Goal: Task Accomplishment & Management: Manage account settings

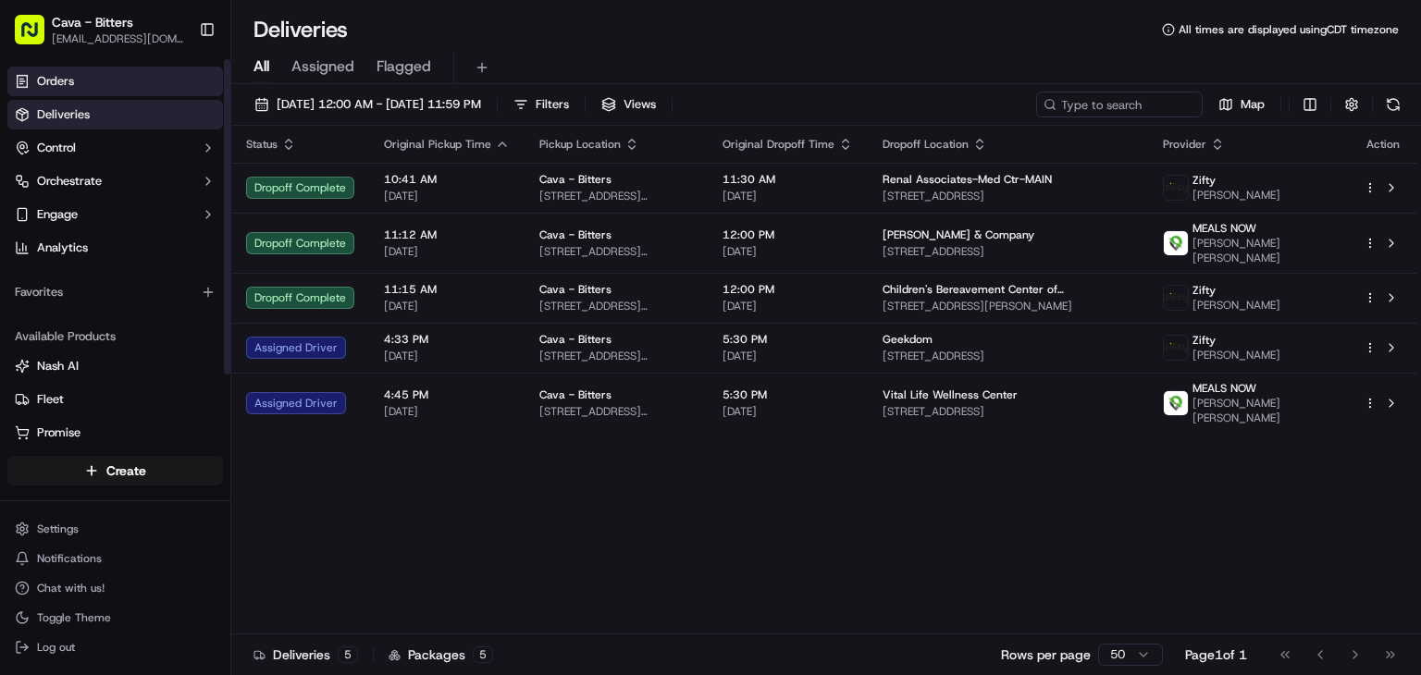
click at [94, 91] on link "Orders" at bounding box center [115, 82] width 216 height 30
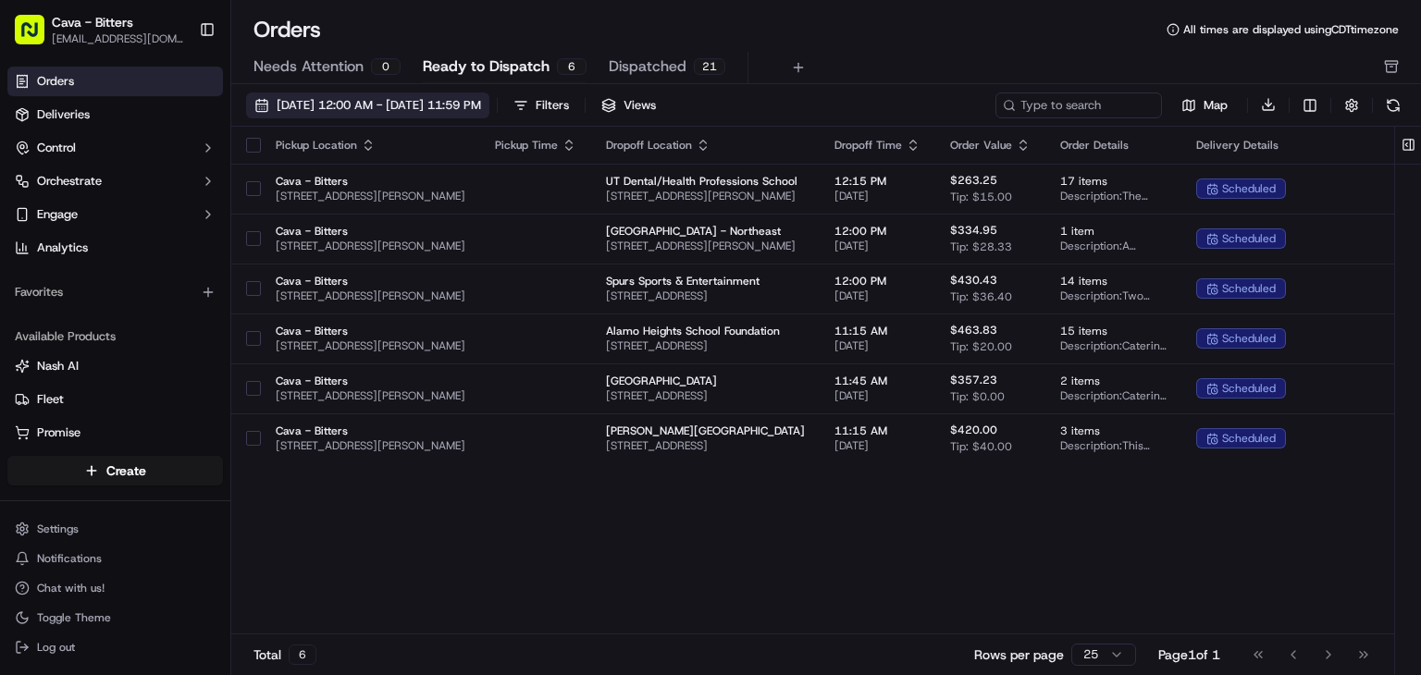
click at [403, 97] on span "[DATE] 12:00 AM - [DATE] 11:59 PM" at bounding box center [379, 105] width 204 height 17
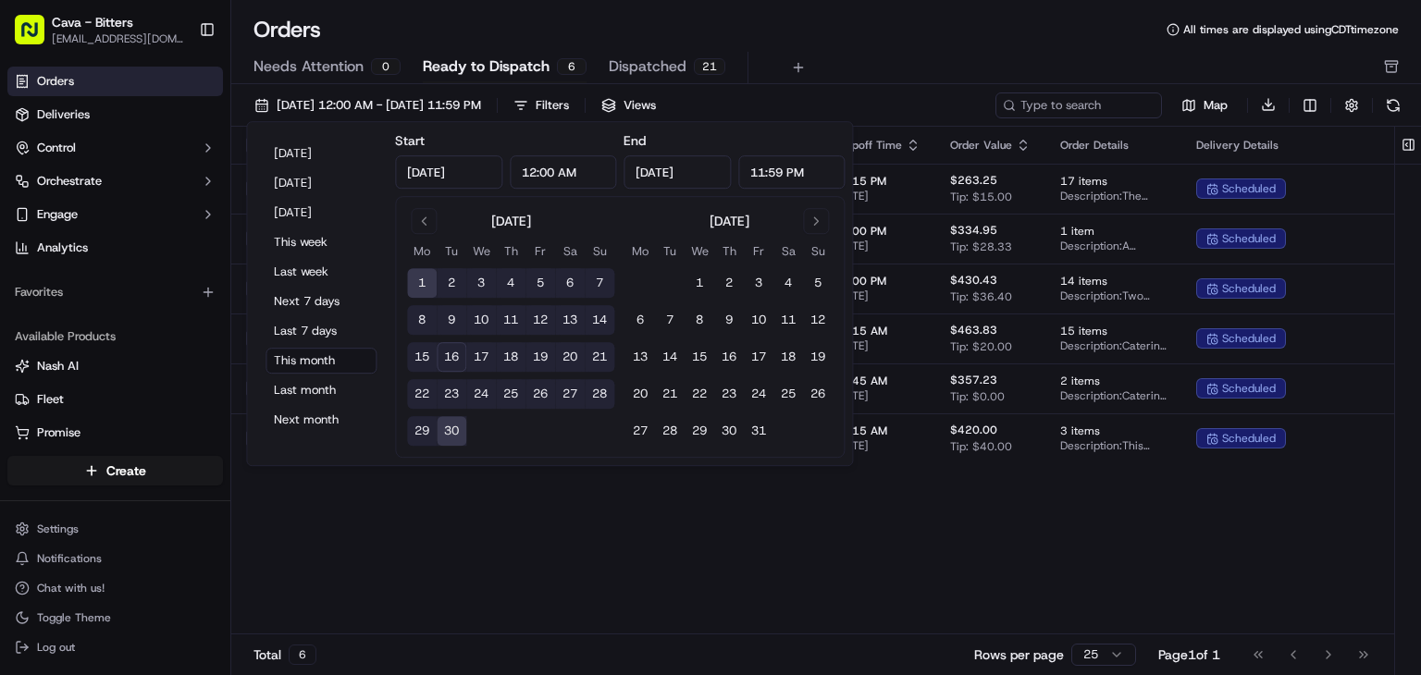
click at [478, 365] on button "17" at bounding box center [481, 357] width 30 height 30
type input "[DATE]"
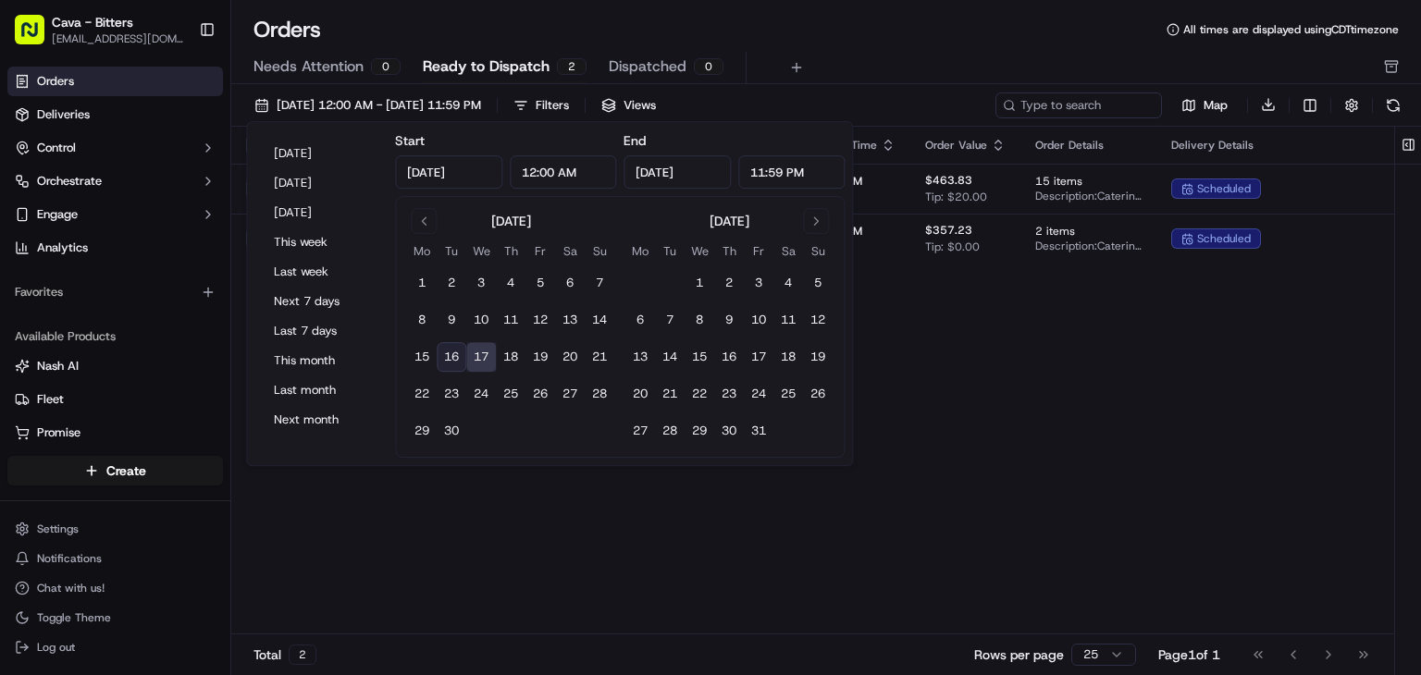
click at [1091, 404] on div "Pickup Location Pickup Time Dropoff Location Dropoff Time Order Value Order Det…" at bounding box center [920, 381] width 1378 height 509
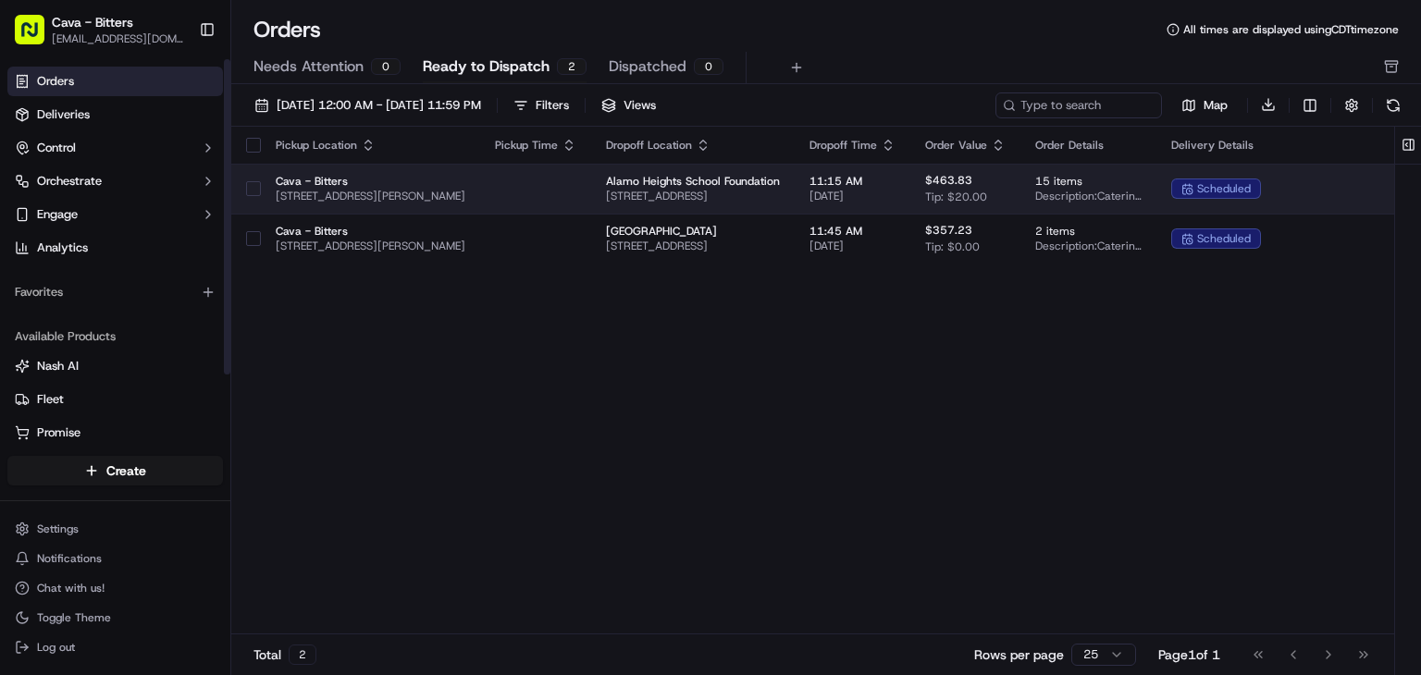
click at [254, 181] on button "button" at bounding box center [253, 188] width 15 height 15
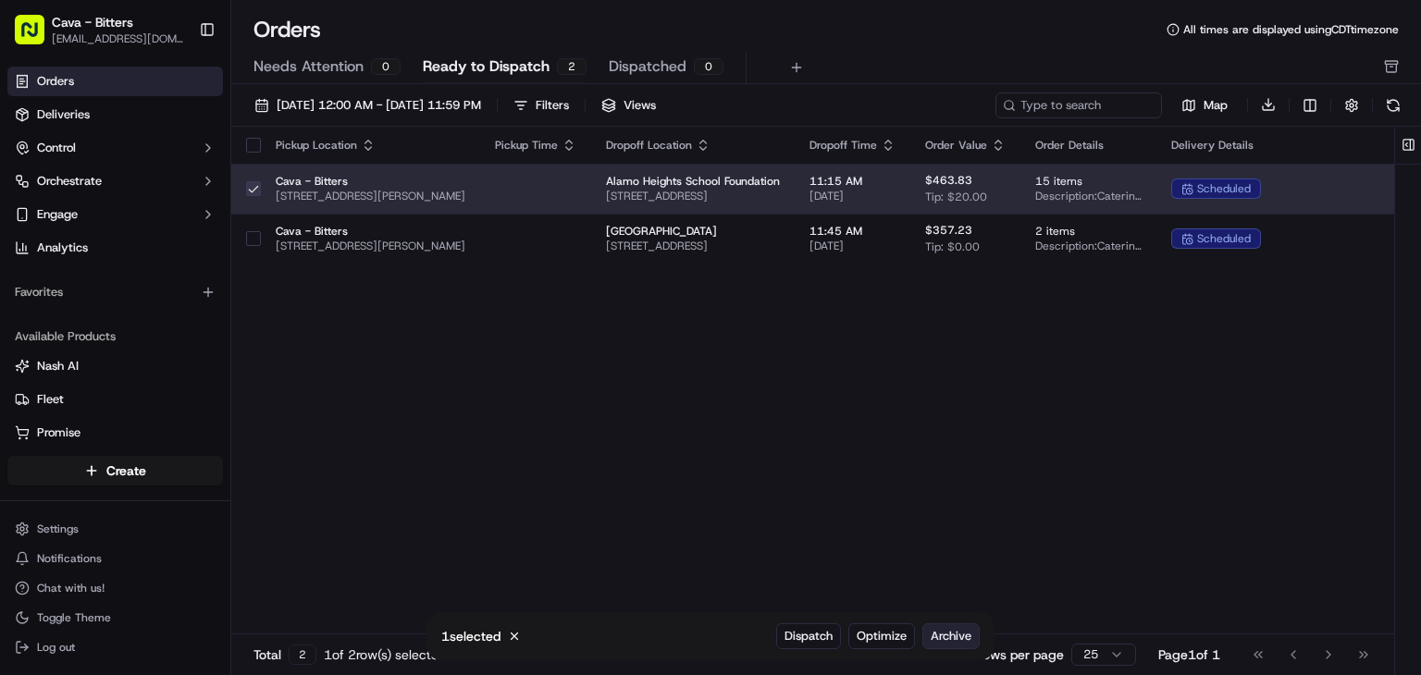
click at [955, 635] on span "Archive" at bounding box center [950, 636] width 41 height 17
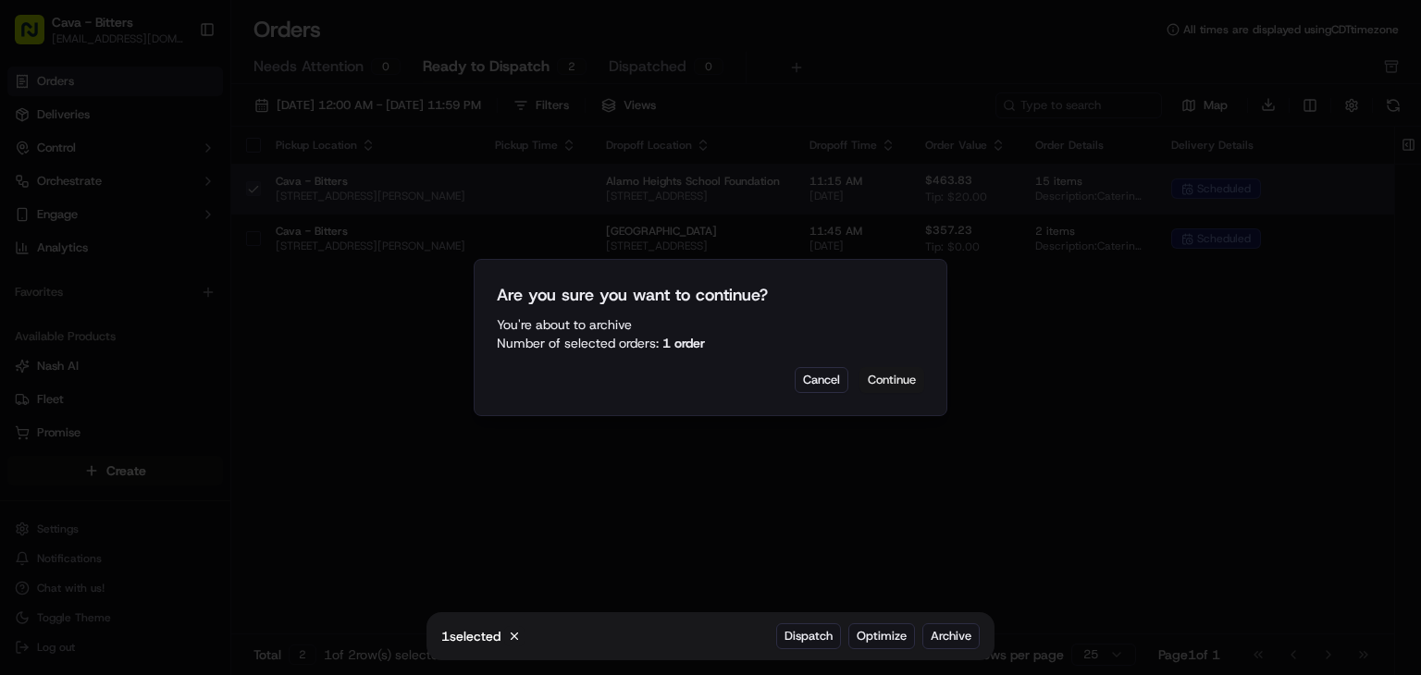
click at [885, 378] on button "Continue" at bounding box center [891, 380] width 65 height 26
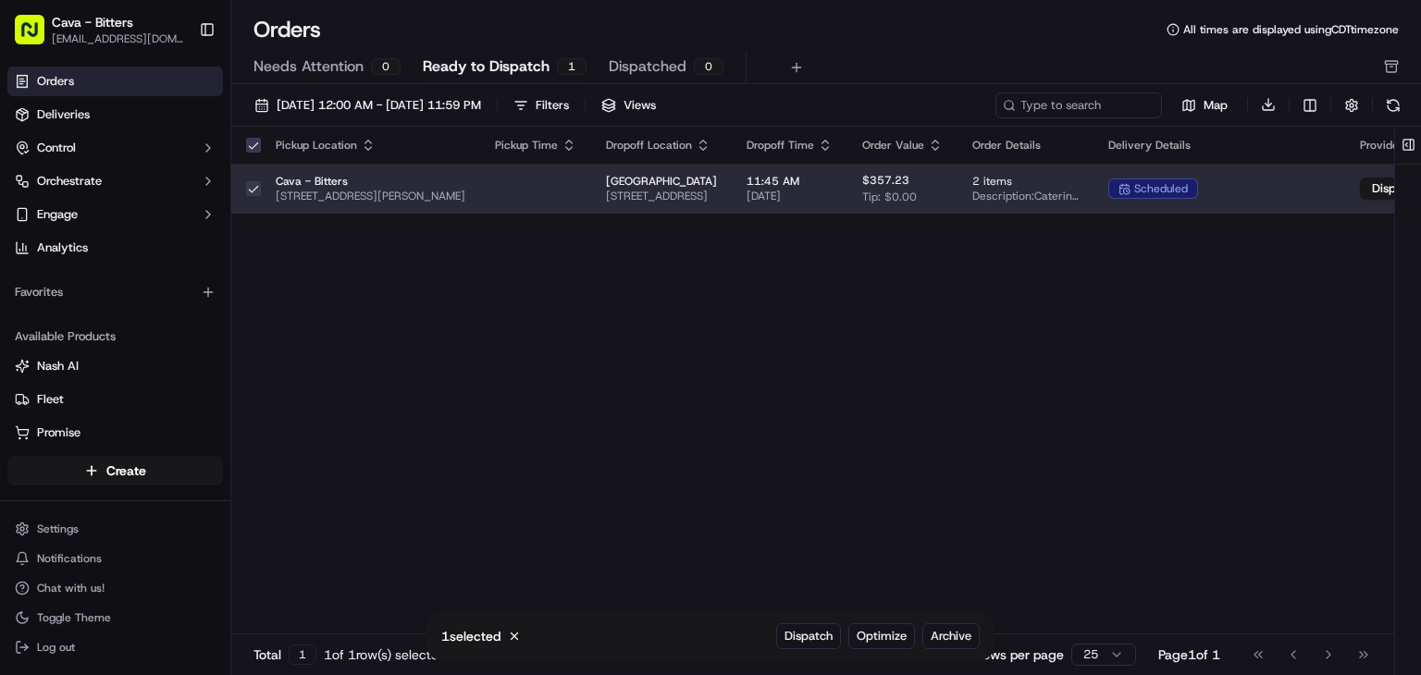
click at [844, 326] on div "Pickup Location Pickup Time Dropoff Location Dropoff Time Order Value Order Det…" at bounding box center [888, 381] width 1315 height 509
click at [1034, 349] on div "Pickup Location Pickup Time Dropoff Location Dropoff Time Order Value Order Det…" at bounding box center [888, 381] width 1315 height 509
click at [248, 187] on button "button" at bounding box center [253, 188] width 15 height 15
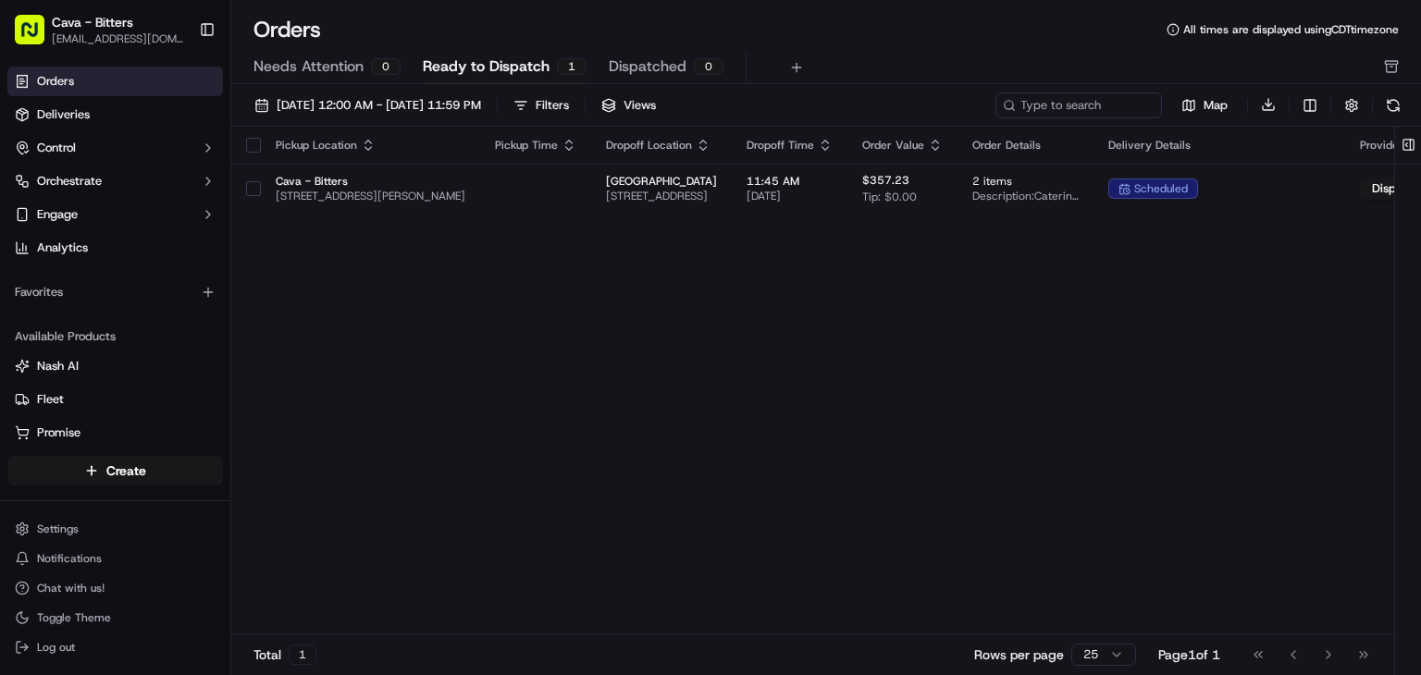
click at [662, 339] on div "Pickup Location Pickup Time Dropoff Location Dropoff Time Order Value Order Det…" at bounding box center [888, 381] width 1315 height 509
